Goal: Navigation & Orientation: Find specific page/section

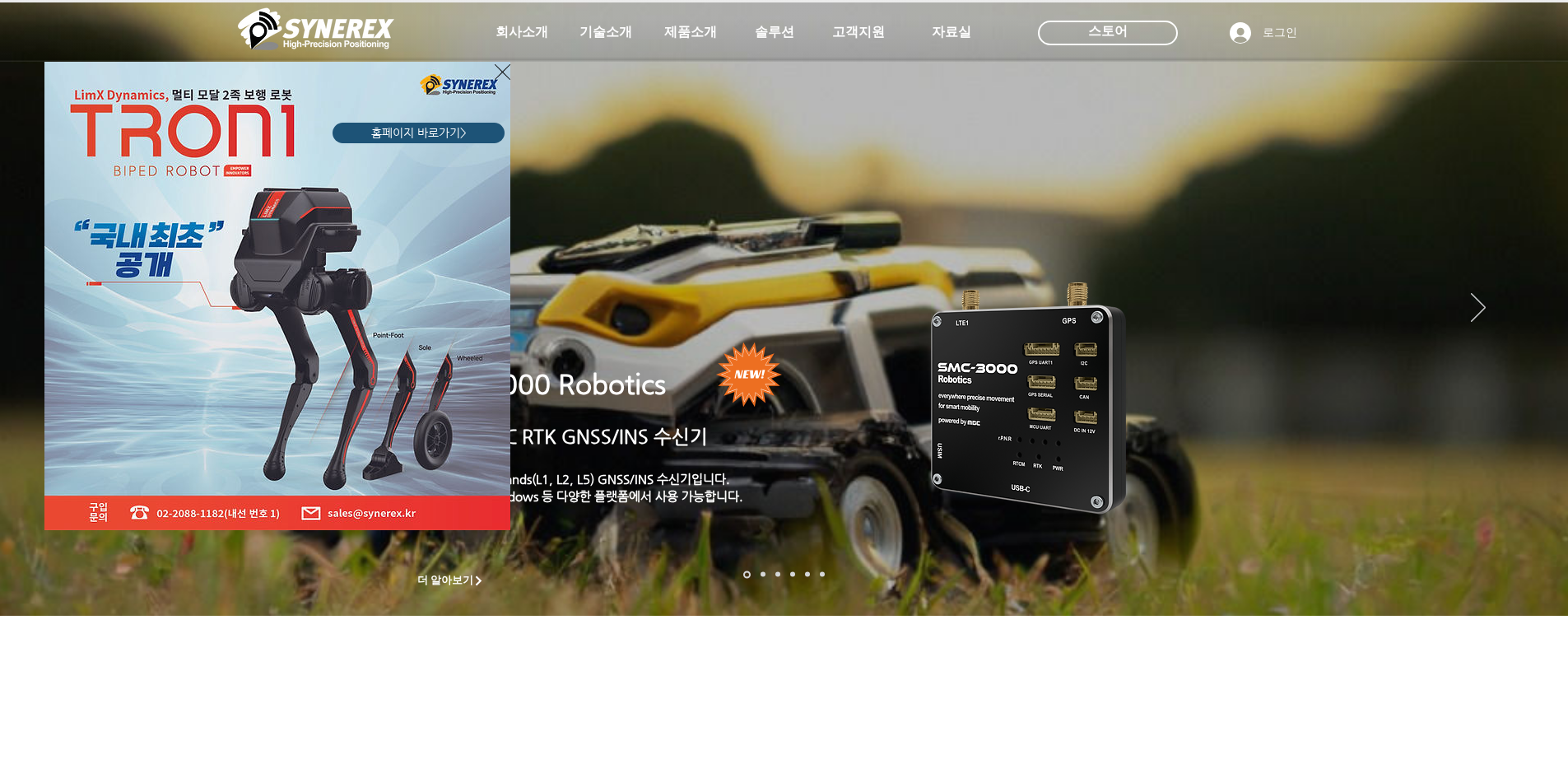
click at [500, 65] on icon "사이트로 돌아가기" at bounding box center [503, 72] width 16 height 21
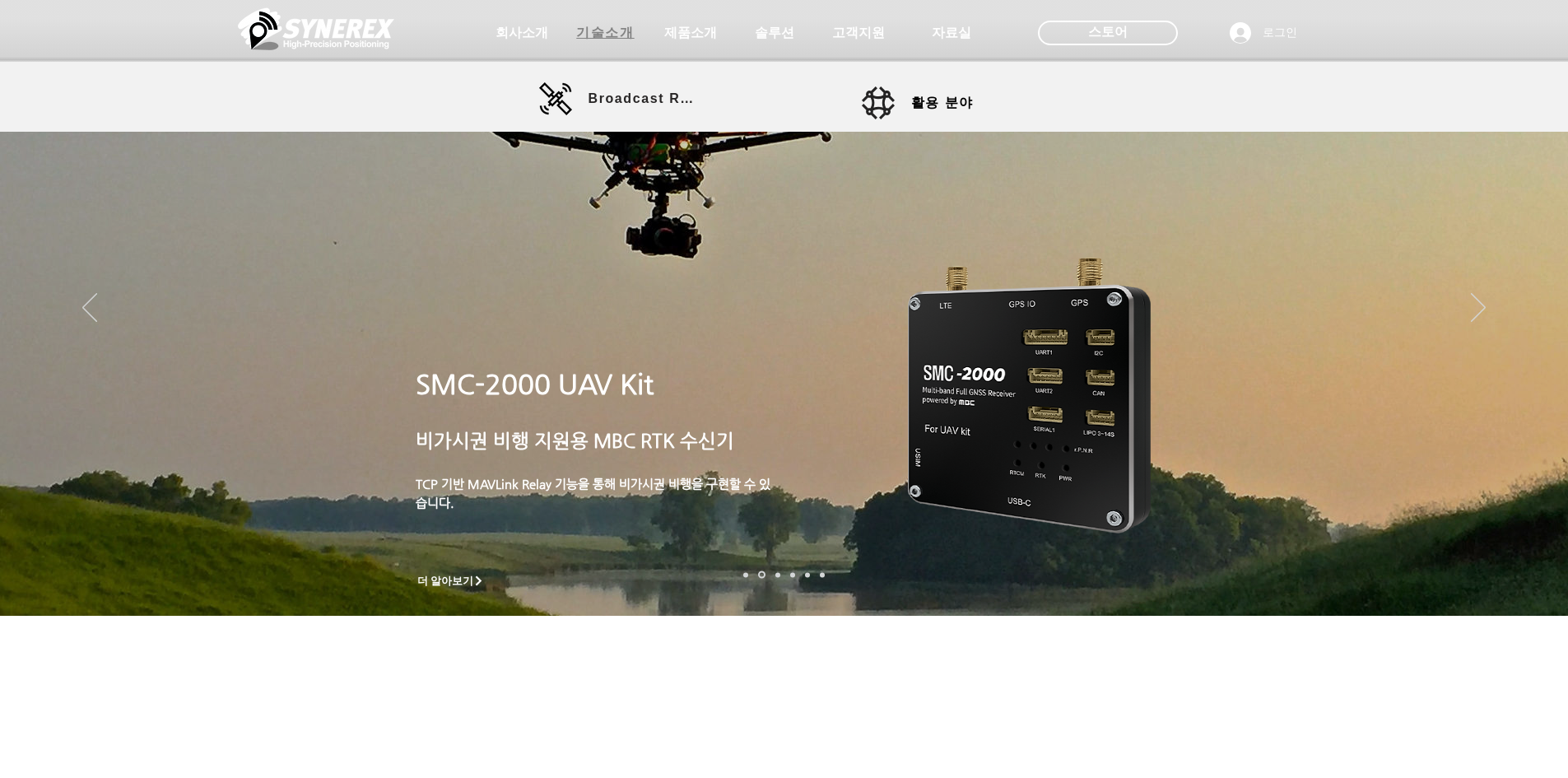
click at [599, 45] on span "기술소개" at bounding box center [606, 33] width 82 height 33
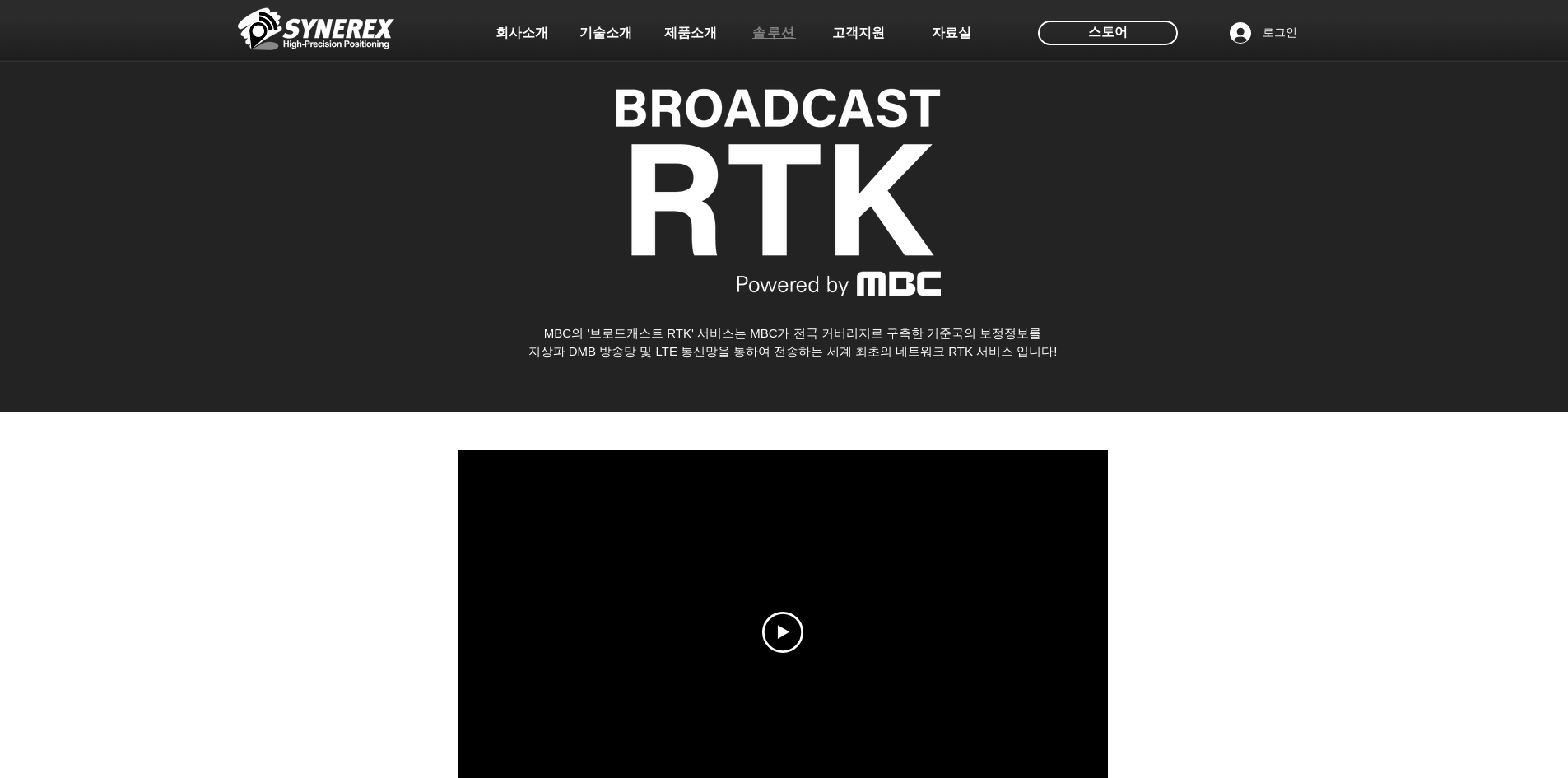
click at [752, 30] on span "솔루션" at bounding box center [774, 33] width 44 height 17
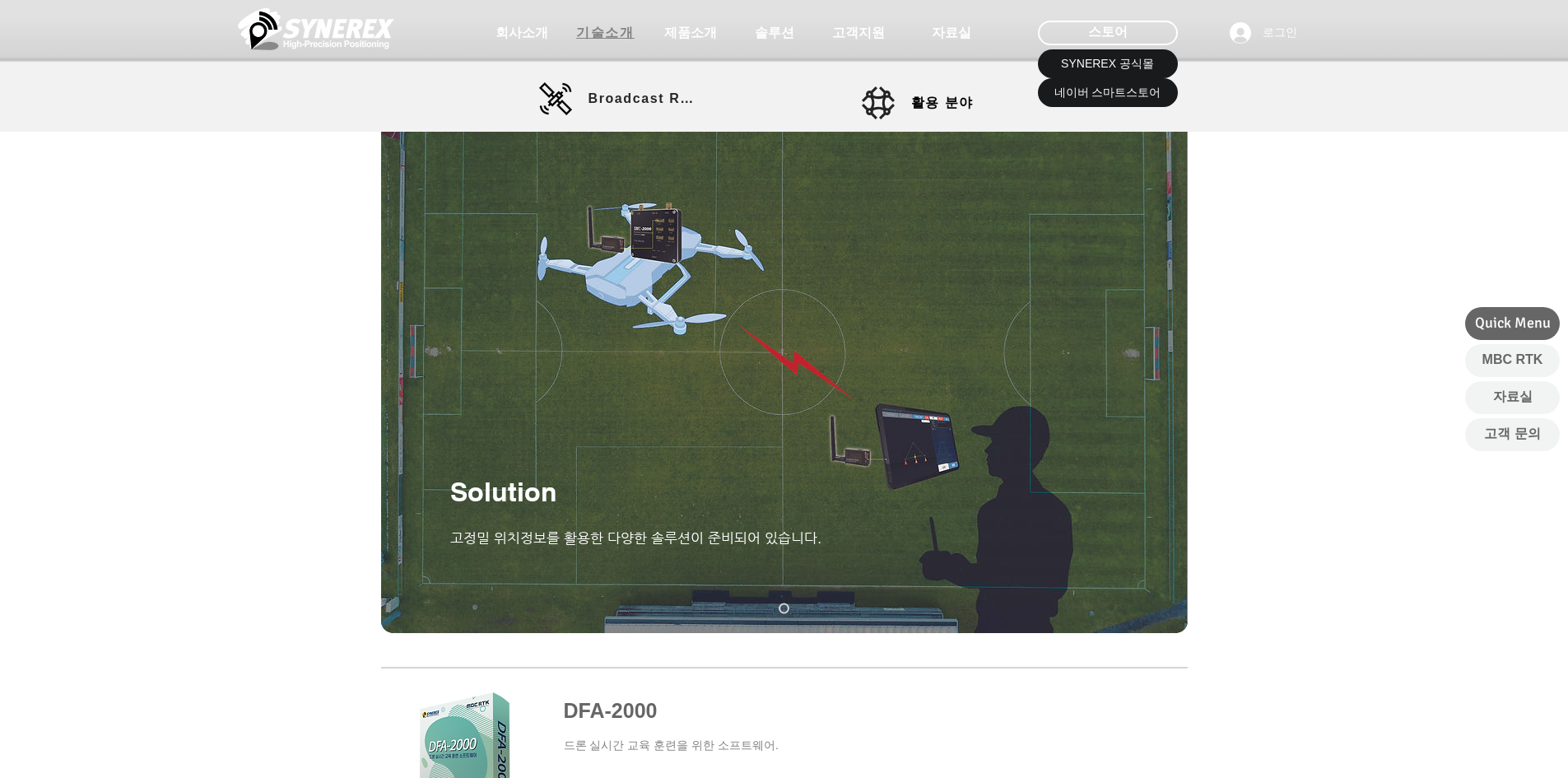
click at [612, 44] on span "기술소개" at bounding box center [606, 33] width 82 height 33
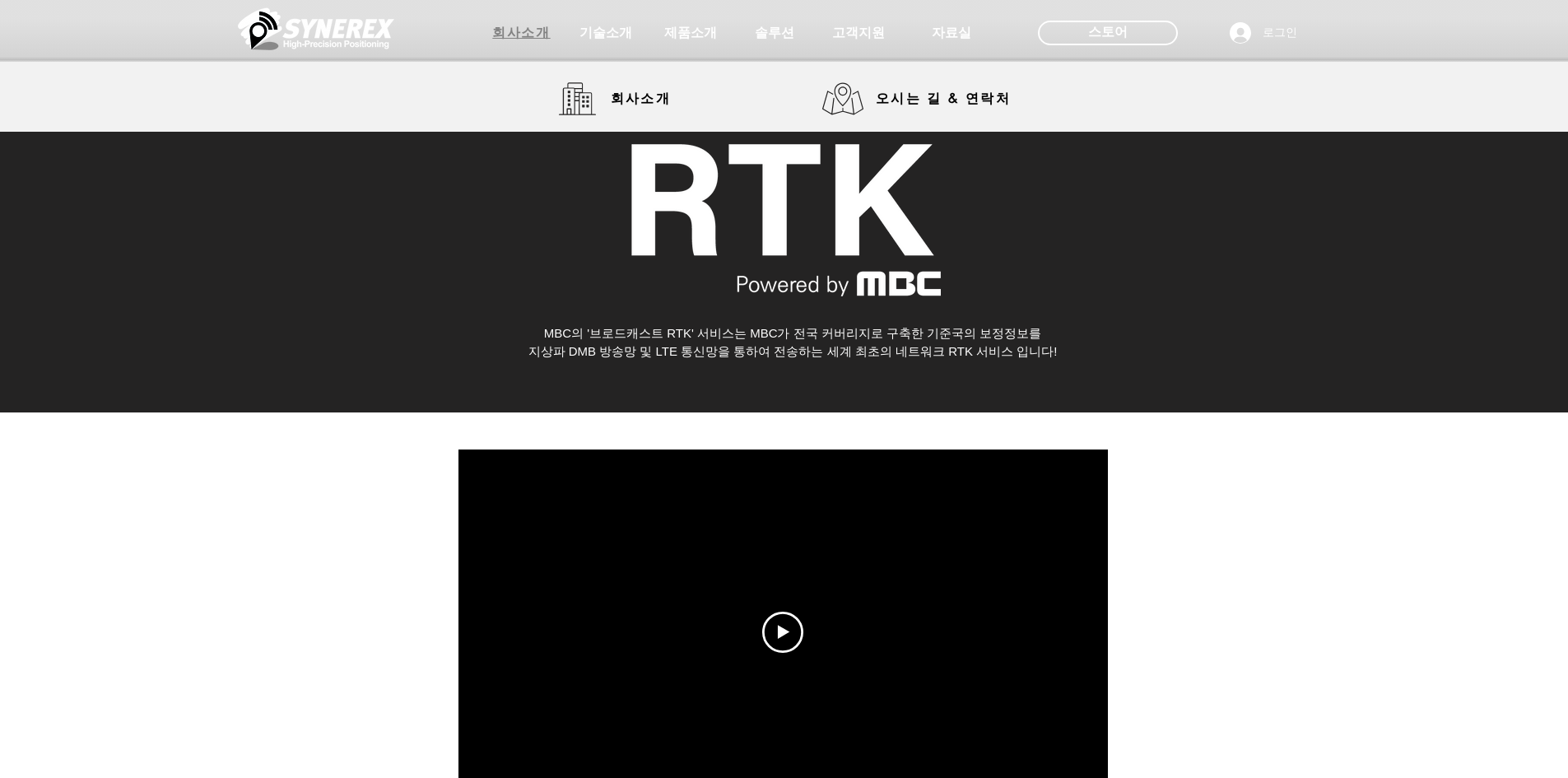
click at [544, 41] on span "회사소개" at bounding box center [521, 33] width 58 height 17
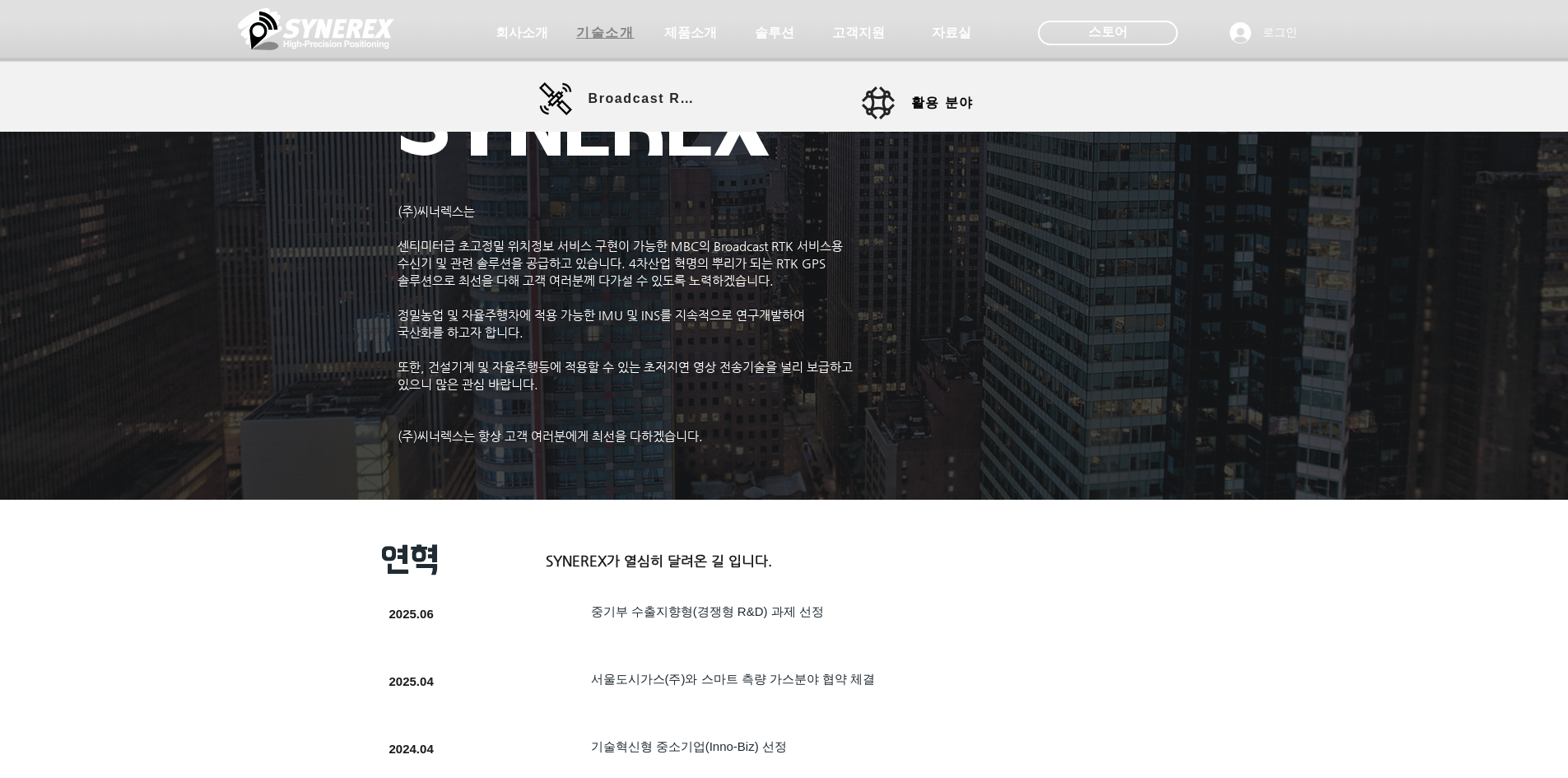
click at [623, 35] on span "기술소개" at bounding box center [605, 33] width 58 height 17
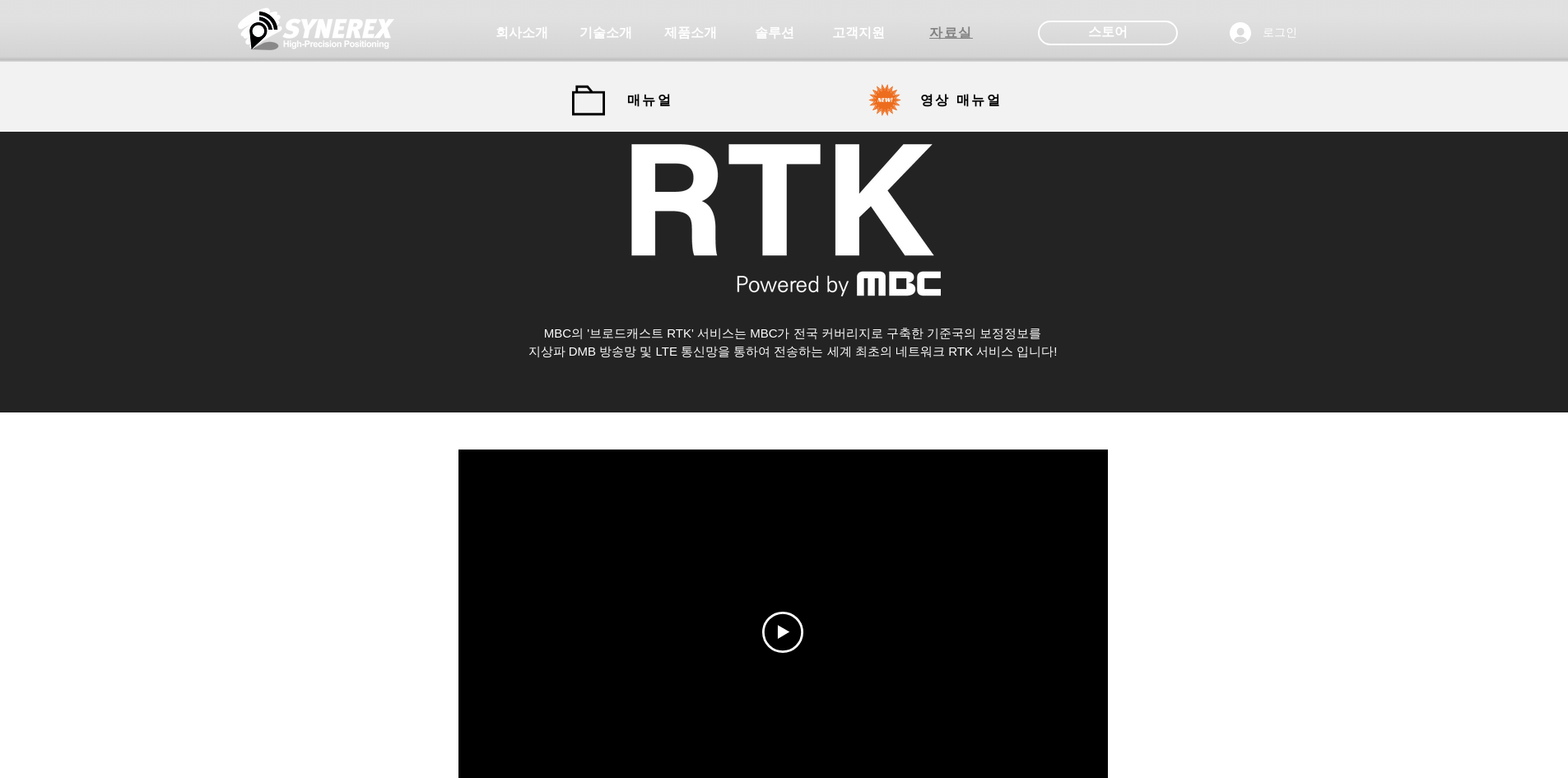
click at [752, 31] on span "자료실" at bounding box center [952, 33] width 44 height 17
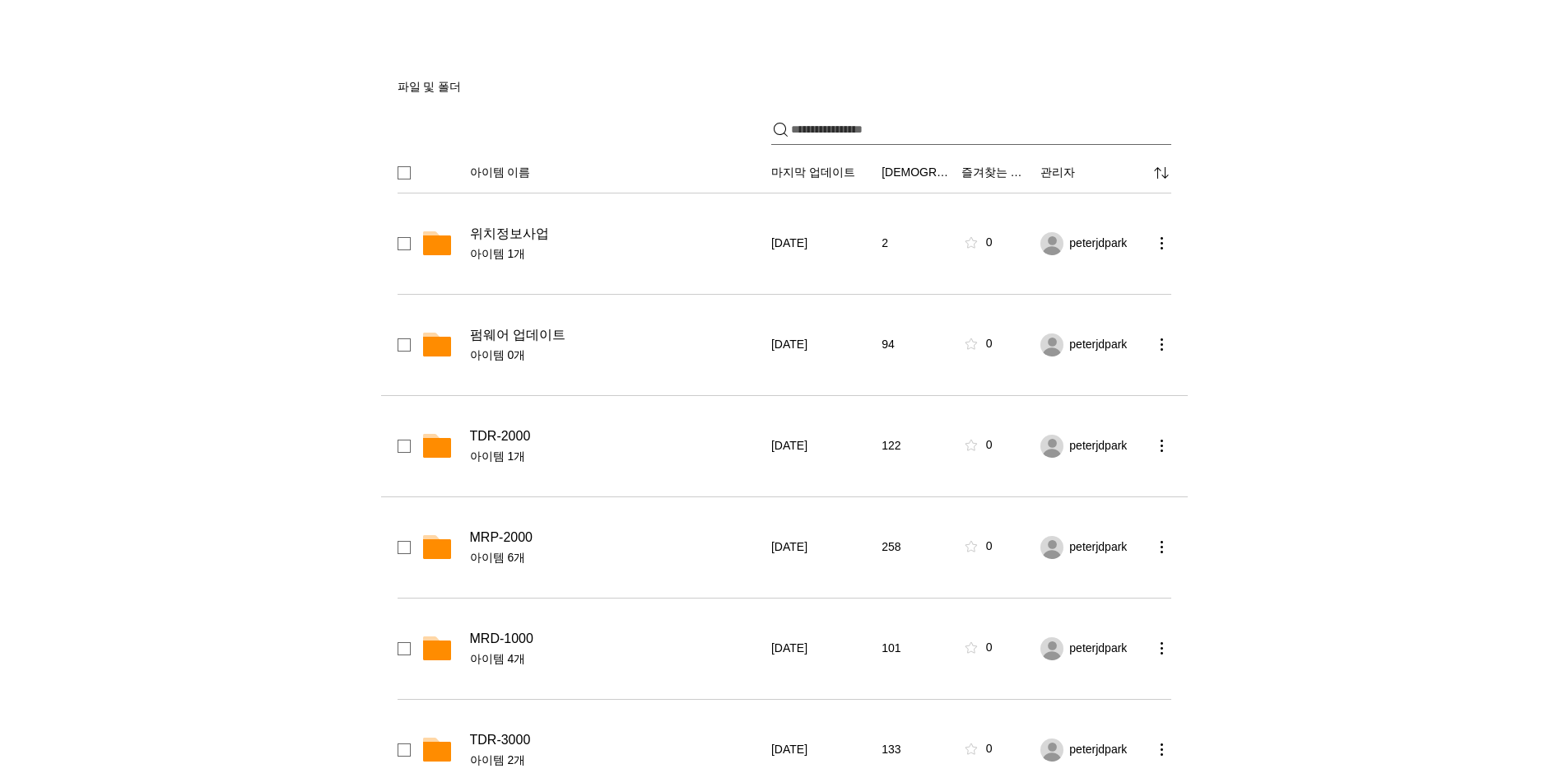
scroll to position [247, 0]
